Goal: Transaction & Acquisition: Purchase product/service

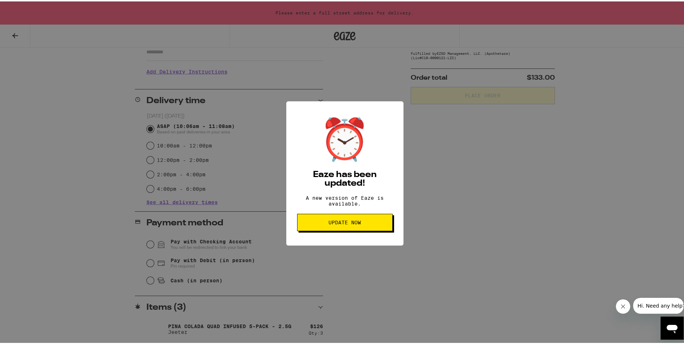
click at [364, 221] on button "Update Now" at bounding box center [345, 220] width 96 height 17
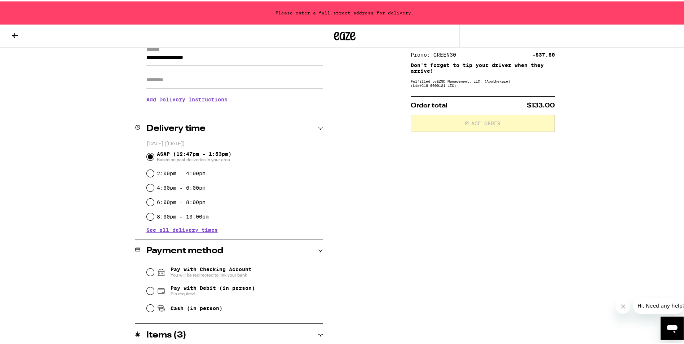
click at [232, 285] on span "Pay with Debit (in person)" at bounding box center [213, 287] width 84 height 6
click at [154, 286] on input "Pay with Debit (in person) Pin required" at bounding box center [150, 289] width 7 height 7
radio input "true"
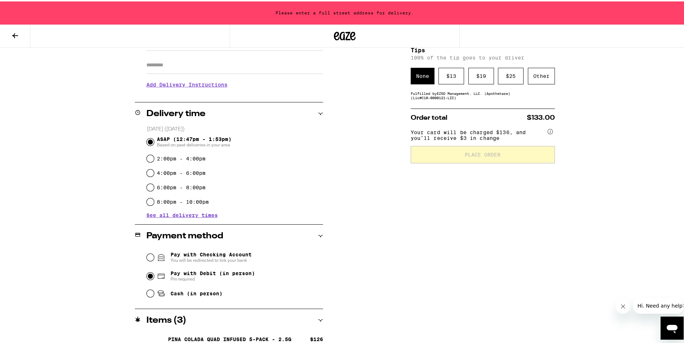
scroll to position [136, 0]
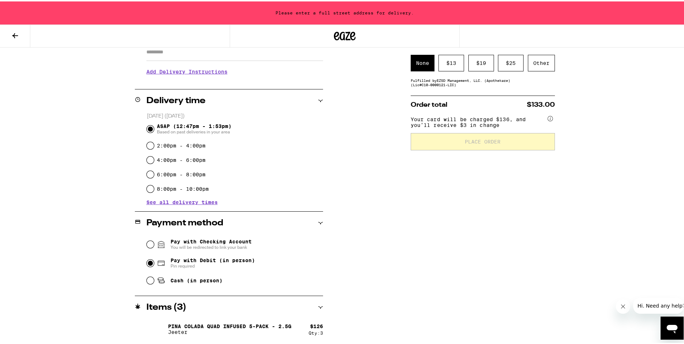
click at [11, 42] on button at bounding box center [15, 34] width 30 height 23
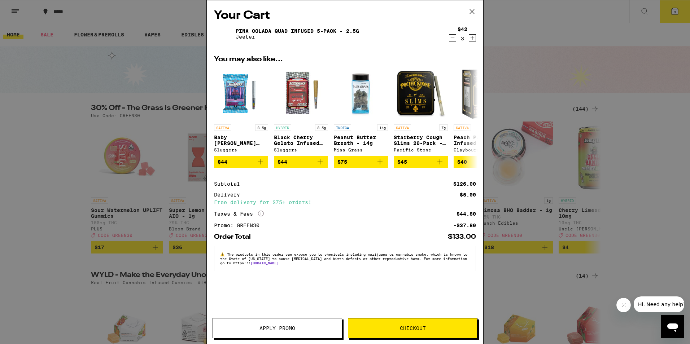
click at [473, 11] on icon at bounding box center [471, 11] width 11 height 11
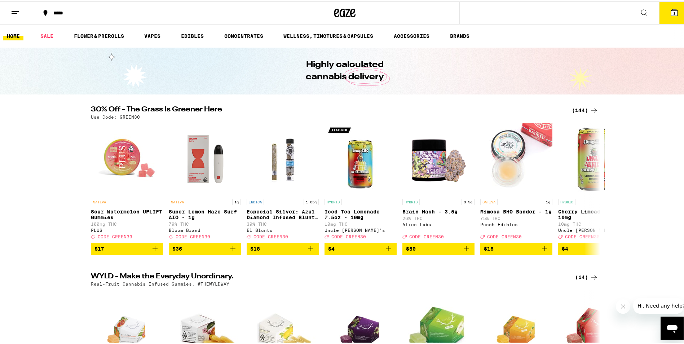
click at [590, 112] on icon at bounding box center [594, 109] width 9 height 9
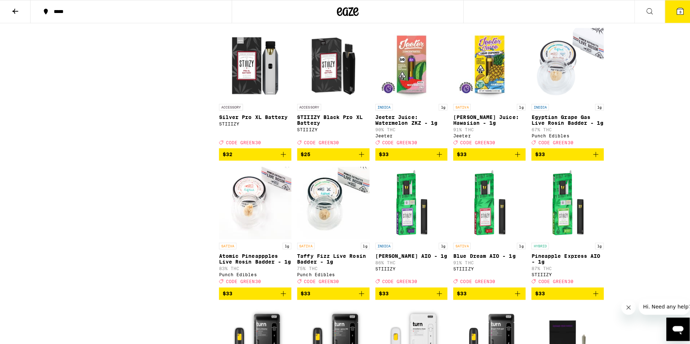
scroll to position [2597, 0]
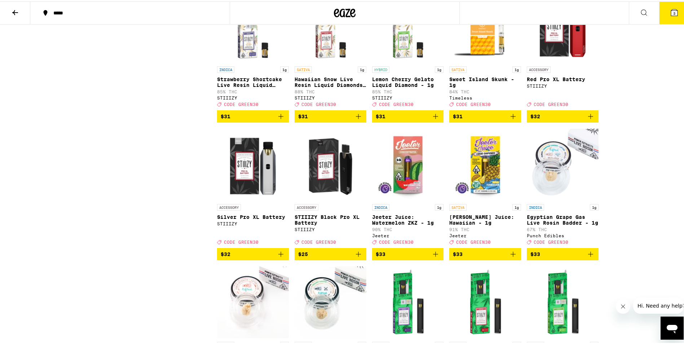
click at [670, 11] on icon at bounding box center [674, 11] width 9 height 9
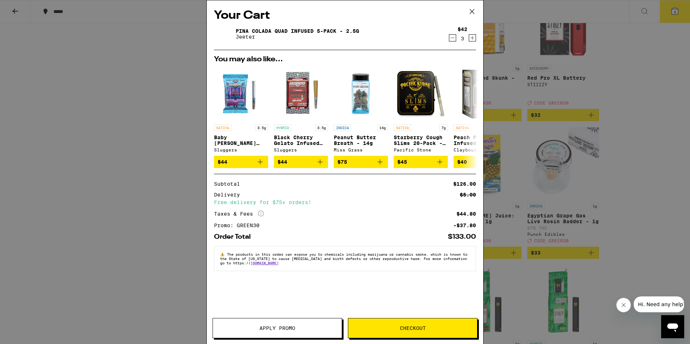
click at [366, 333] on button "Checkout" at bounding box center [413, 328] width 130 height 20
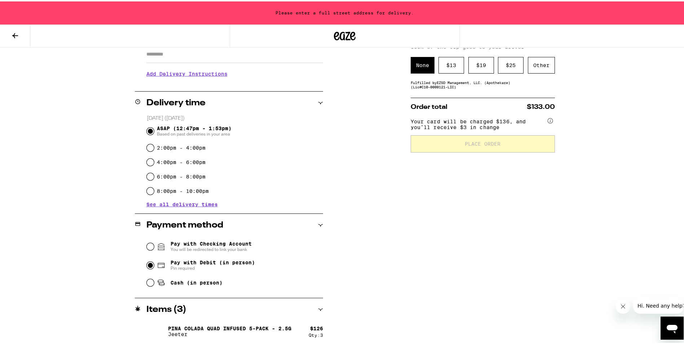
scroll to position [136, 0]
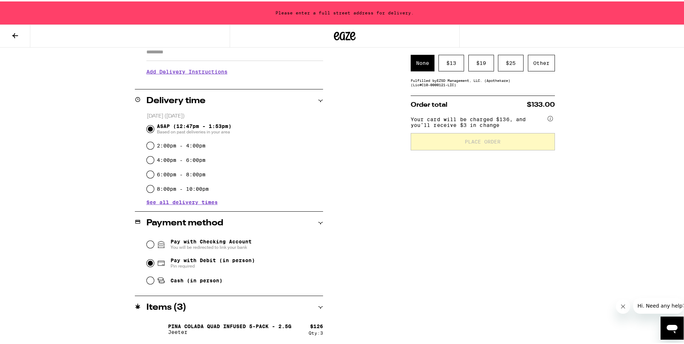
click at [233, 242] on span "Pay with Checking Account You will be redirected to link your bank" at bounding box center [211, 243] width 81 height 12
click at [154, 242] on input "Pay with Checking Account You will be redirected to link your bank" at bounding box center [150, 243] width 7 height 7
click at [222, 245] on span "You will be redirected to link your bank" at bounding box center [211, 246] width 81 height 6
click at [154, 245] on input "Pay with Checking Account You will be redirected to link your bank" at bounding box center [150, 243] width 7 height 7
click at [224, 262] on span "Pay with Debit (in person)" at bounding box center [213, 259] width 84 height 6
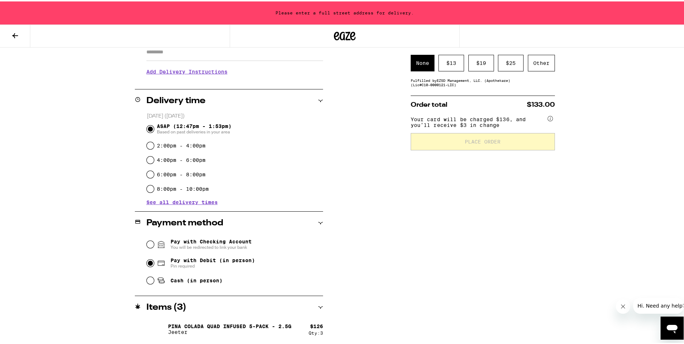
click at [154, 262] on input "Pay with Debit (in person) Pin required" at bounding box center [150, 261] width 7 height 7
radio input "true"
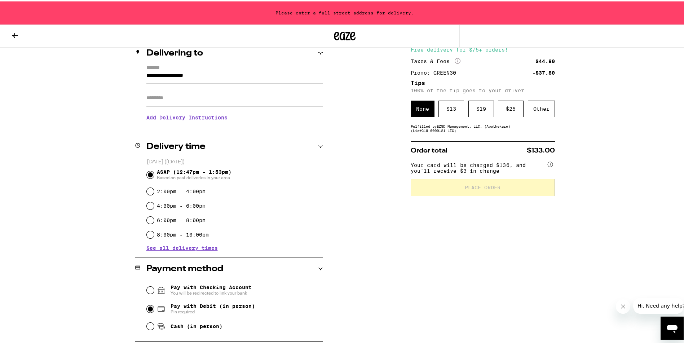
scroll to position [0, 0]
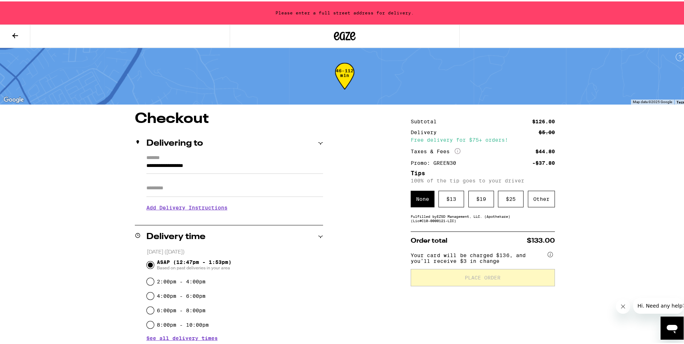
click at [185, 163] on input "**********" at bounding box center [234, 166] width 177 height 12
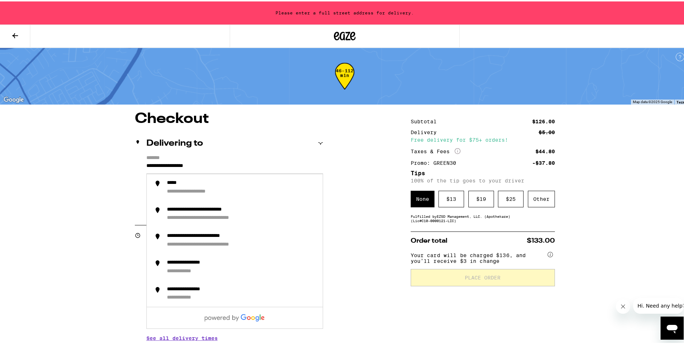
drag, startPoint x: 249, startPoint y: 170, endPoint x: 70, endPoint y: 185, distance: 179.2
click at [70, 185] on div "**********" at bounding box center [345, 240] width 690 height 480
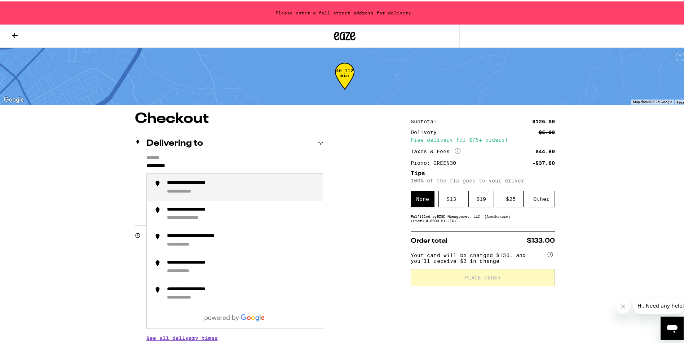
click at [196, 184] on div "**********" at bounding box center [201, 182] width 69 height 6
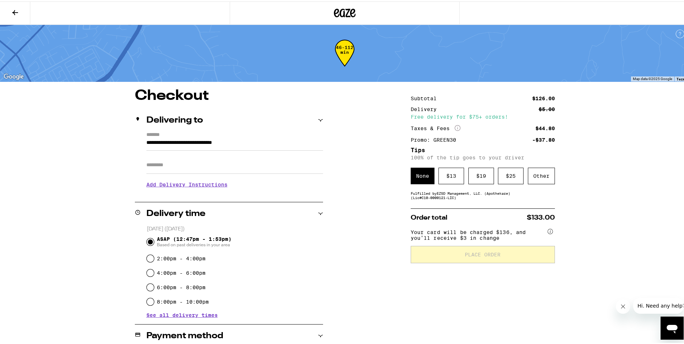
type input "**********"
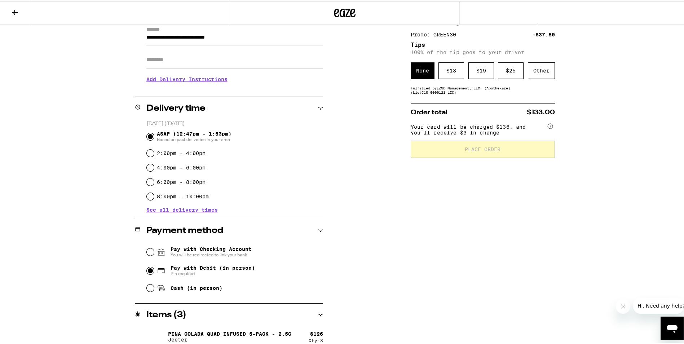
scroll to position [108, 0]
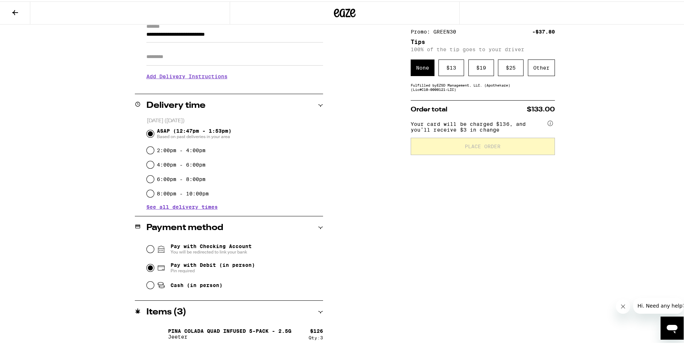
click at [192, 242] on span "Pay with Checking Account You will be redirected to link your bank" at bounding box center [211, 248] width 81 height 12
click at [154, 244] on input "Pay with Checking Account You will be redirected to link your bank" at bounding box center [150, 247] width 7 height 7
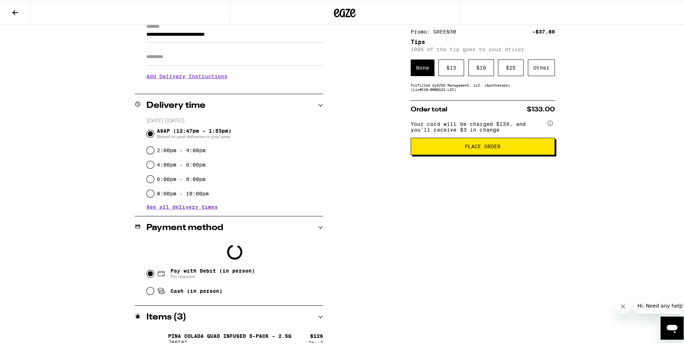
scroll to position [131, 0]
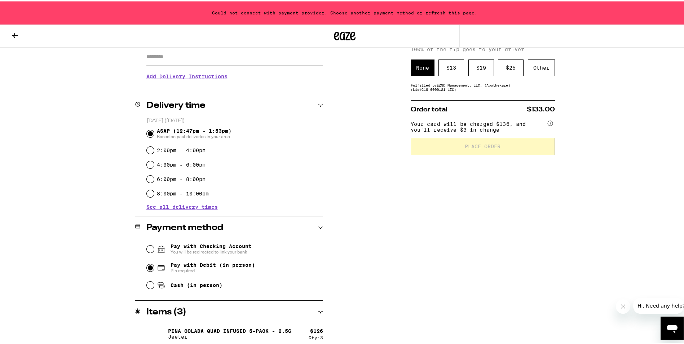
click at [193, 268] on span "Pin required" at bounding box center [213, 270] width 84 height 6
click at [154, 268] on input "Pay with Debit (in person) Pin required" at bounding box center [150, 266] width 7 height 7
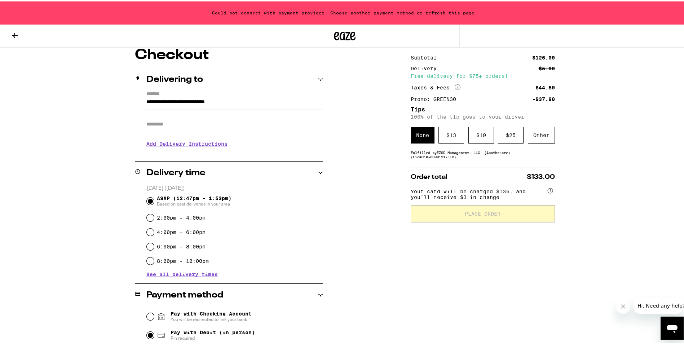
scroll to position [136, 0]
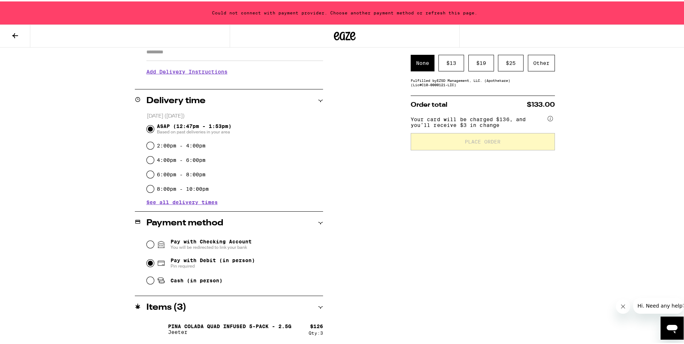
click at [181, 241] on span "Pay with Checking Account You will be redirected to link your bank" at bounding box center [211, 243] width 81 height 12
click at [154, 241] on input "Pay with Checking Account You will be redirected to link your bank" at bounding box center [150, 243] width 7 height 7
click at [177, 261] on span "Pay with Debit (in person)" at bounding box center [213, 259] width 84 height 6
click at [154, 261] on input "Pay with Debit (in person) Pin required" at bounding box center [150, 261] width 7 height 7
radio input "true"
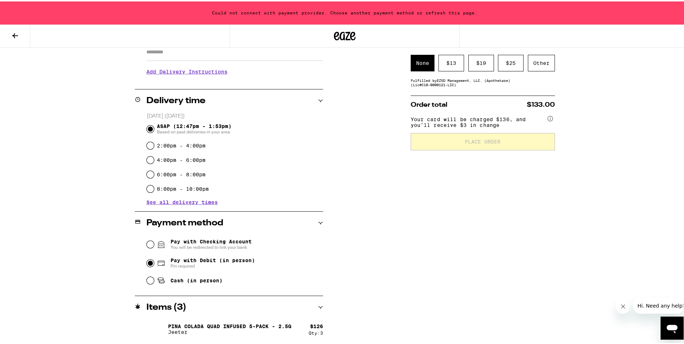
click at [158, 280] on icon at bounding box center [160, 278] width 5 height 2
click at [154, 281] on input "Cash (in person)" at bounding box center [150, 279] width 7 height 7
radio input "true"
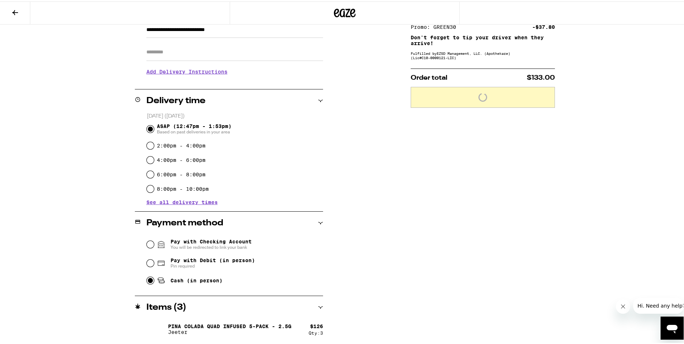
scroll to position [113, 0]
click at [148, 260] on input "Pay with Debit (in person) Pin required" at bounding box center [150, 261] width 7 height 7
radio input "true"
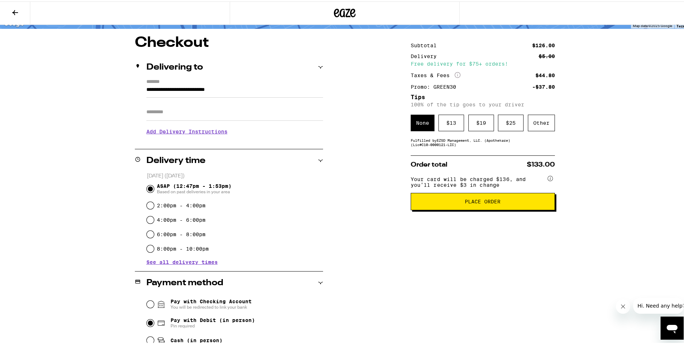
scroll to position [0, 0]
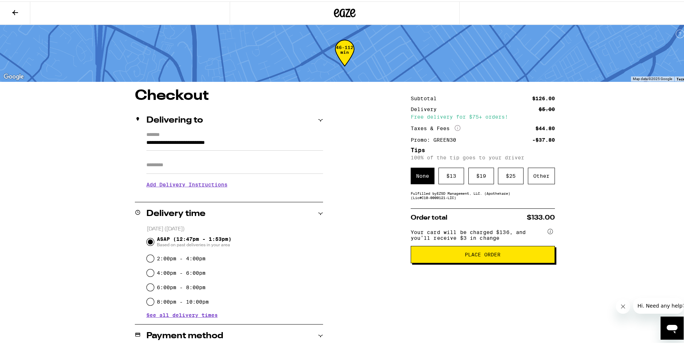
click at [500, 256] on span "Place Order" at bounding box center [483, 253] width 132 height 5
